Goal: Task Accomplishment & Management: Complete application form

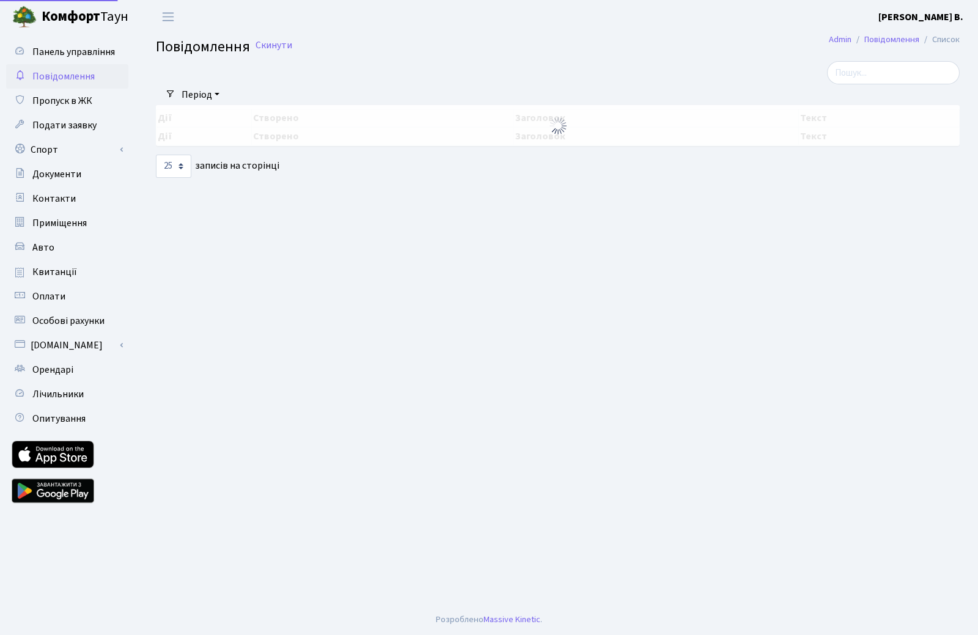
select select "25"
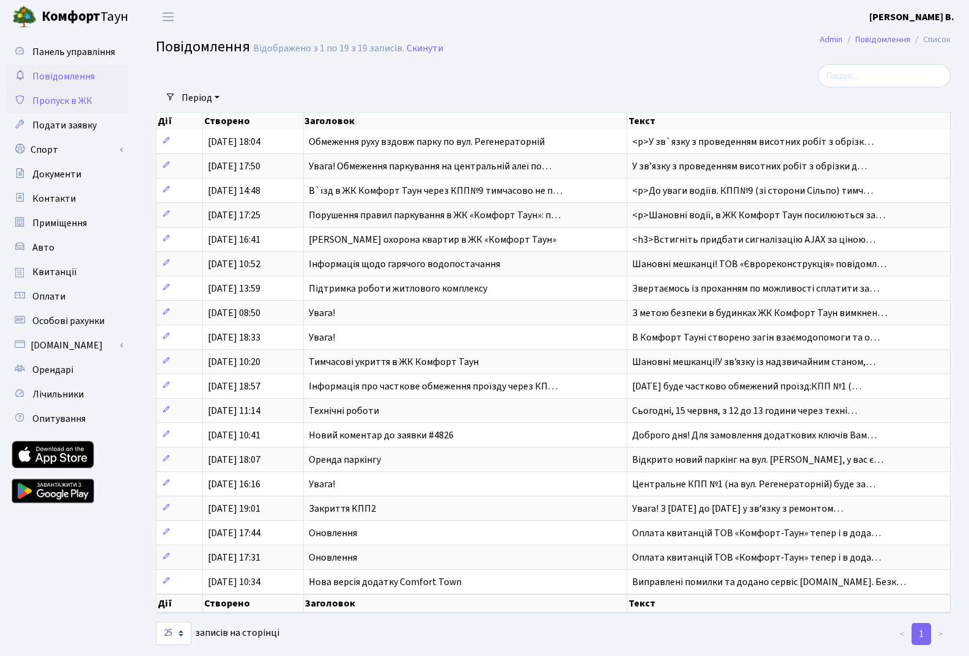
click at [66, 101] on span "Пропуск в ЖК" at bounding box center [62, 100] width 60 height 13
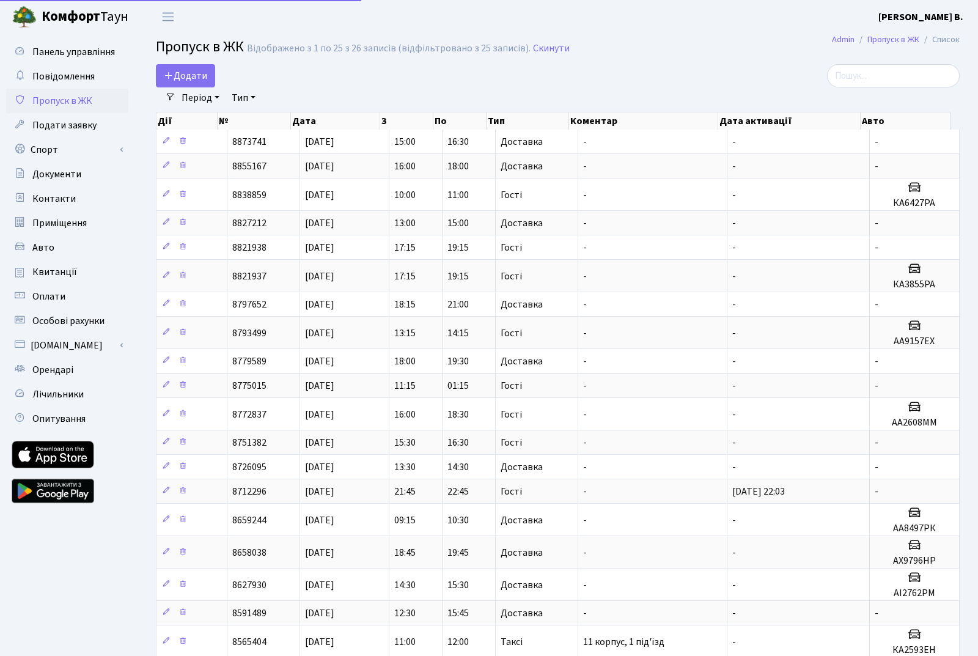
select select "25"
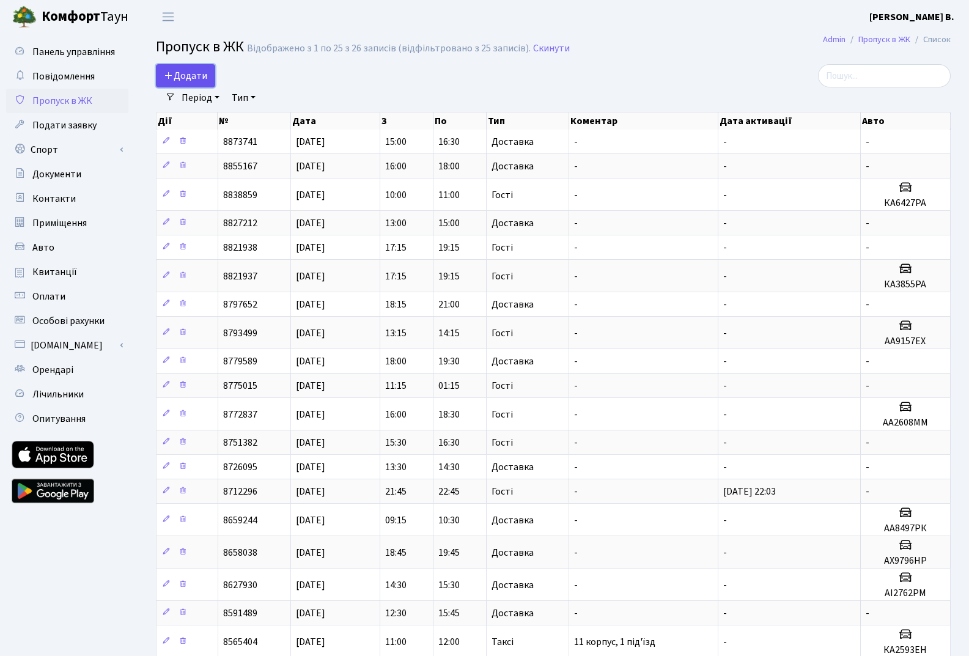
click at [189, 77] on span "Додати" at bounding box center [185, 75] width 43 height 13
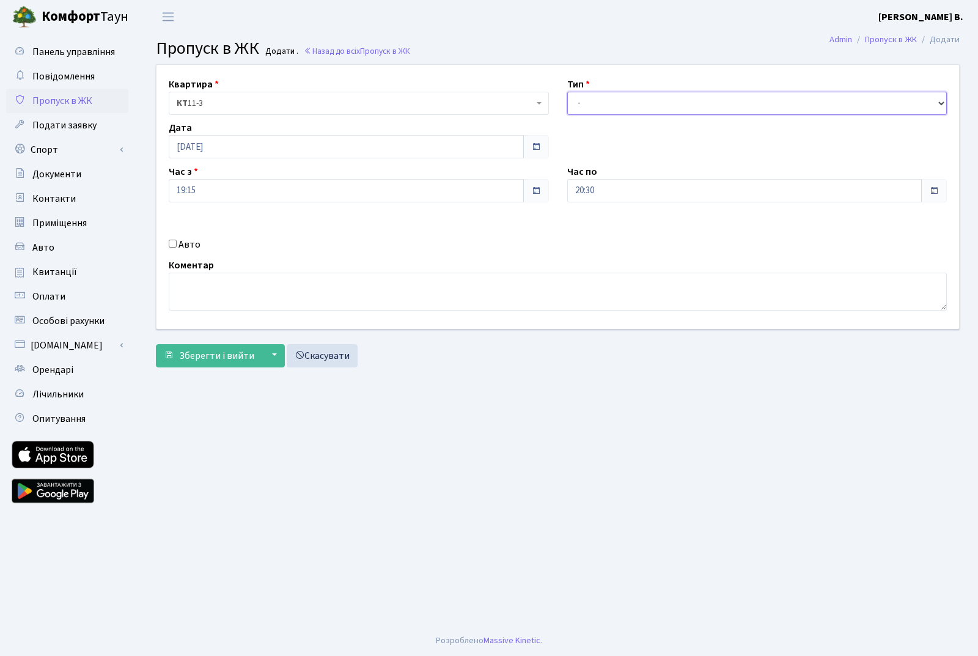
click at [617, 108] on select "- Доставка Таксі Гості Сервіс" at bounding box center [757, 103] width 380 height 23
select select "1"
click at [567, 92] on select "- Доставка Таксі Гості Сервіс" at bounding box center [757, 103] width 380 height 23
click at [537, 188] on span at bounding box center [536, 191] width 10 height 10
click at [504, 189] on input "19:15" at bounding box center [346, 190] width 355 height 23
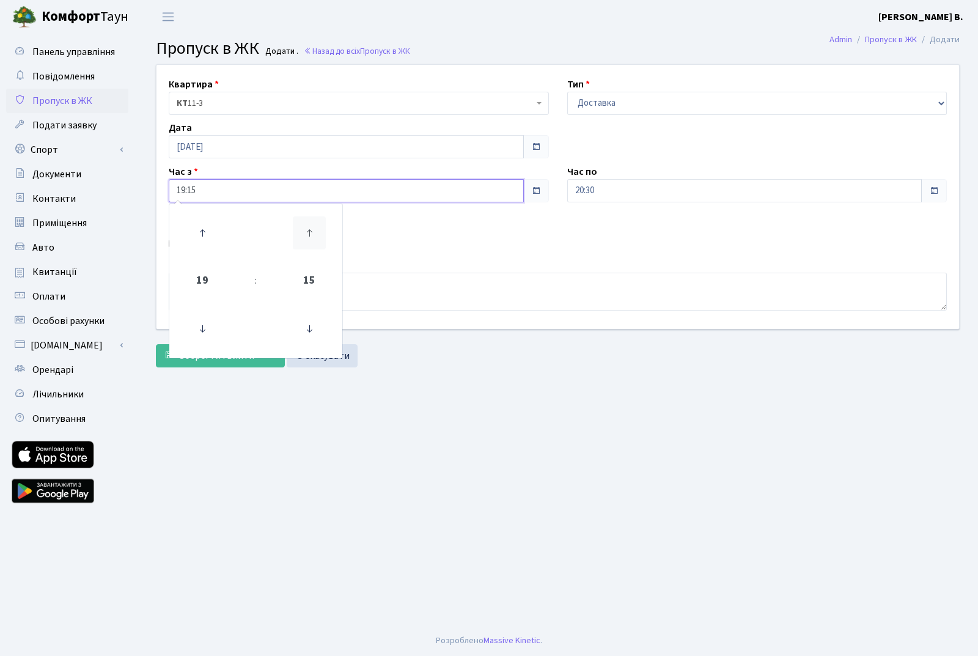
click at [309, 232] on icon at bounding box center [309, 232] width 33 height 33
type input "19:30"
click at [670, 412] on main "Admin Пропуск в ЖК Додати Пропуск в ЖК Додати . Назад до всіх Пропуск в ЖК Квар…" at bounding box center [557, 330] width 840 height 592
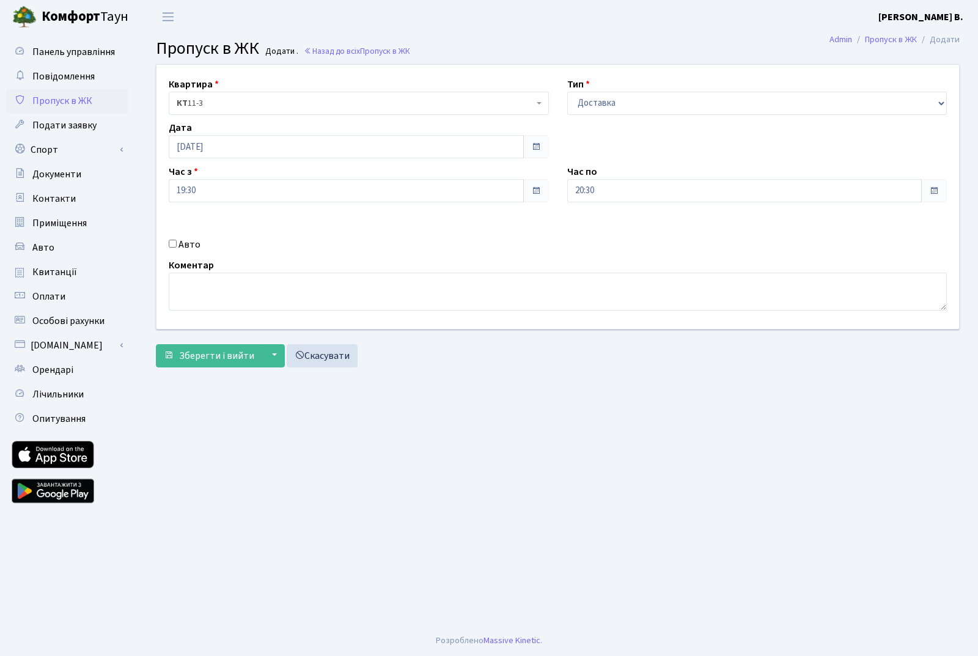
click at [619, 411] on main "Admin Пропуск в ЖК Додати Пропуск в ЖК Додати . Назад до всіх Пропуск в ЖК Квар…" at bounding box center [557, 330] width 840 height 592
click at [216, 354] on span "Зберегти і вийти" at bounding box center [216, 355] width 75 height 13
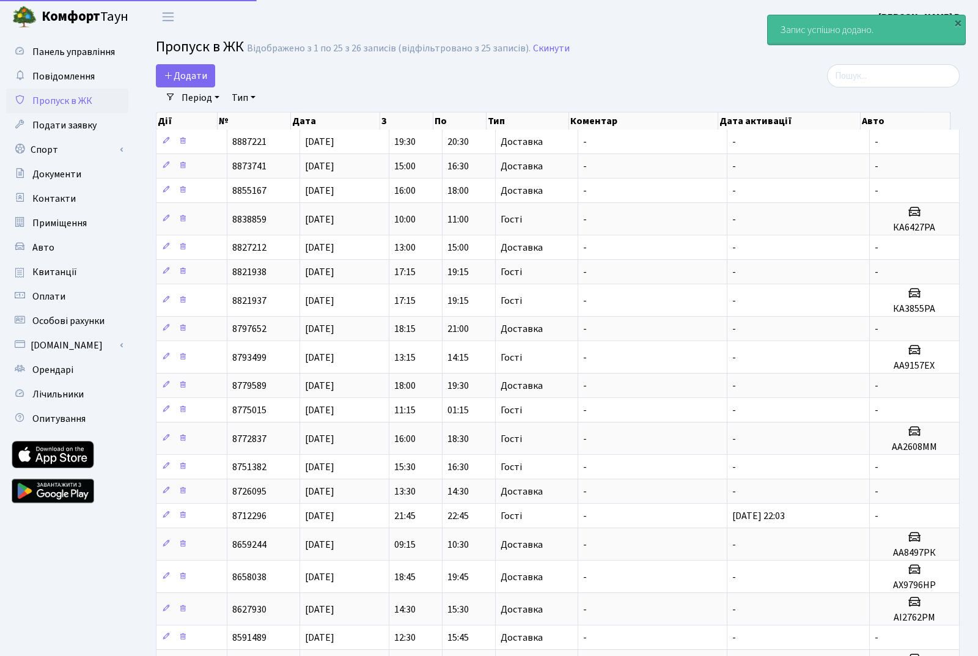
select select "25"
